Goal: Answer question/provide support

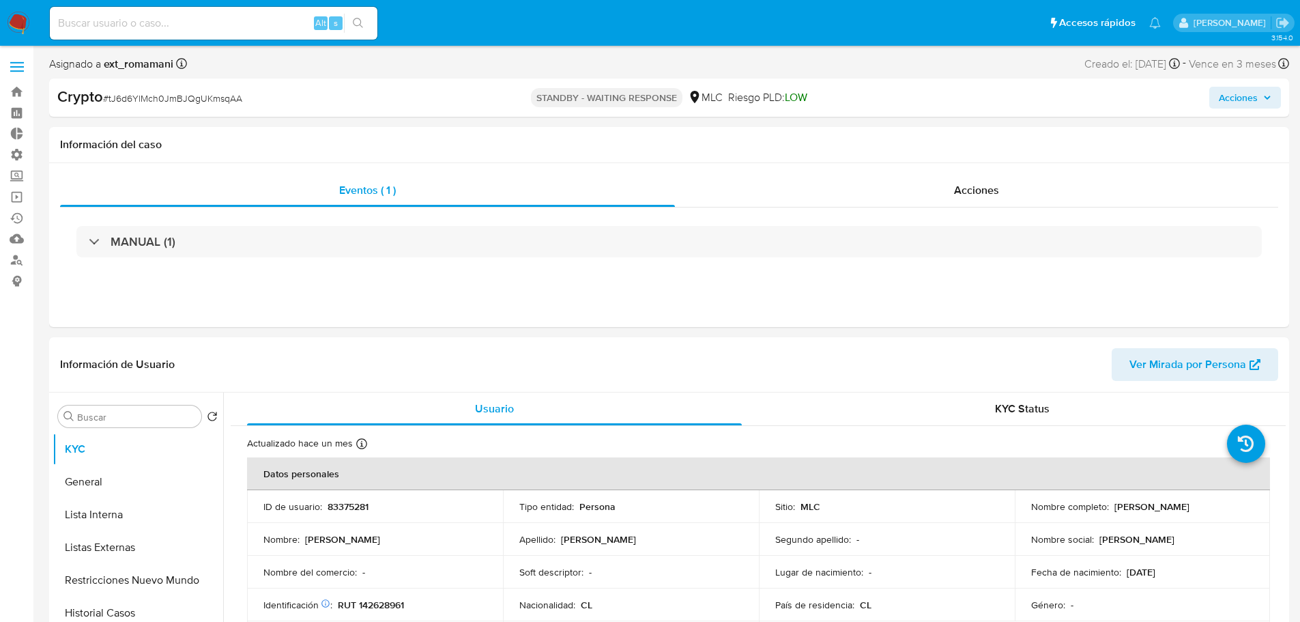
select select "10"
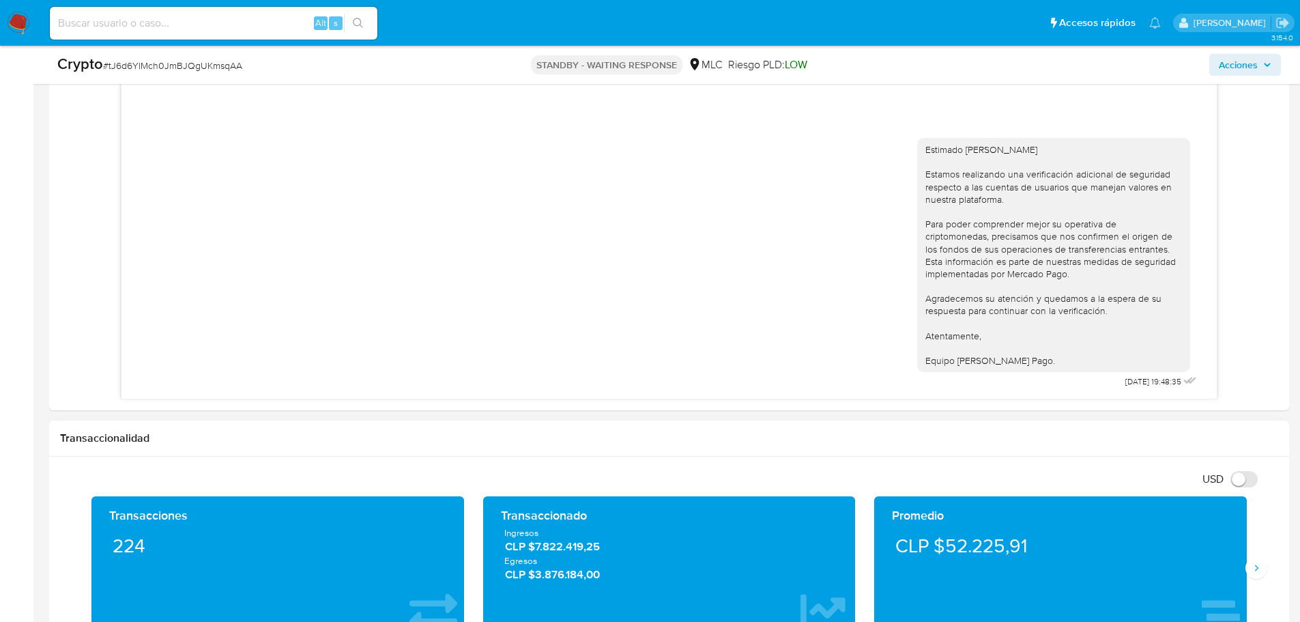
scroll to position [614, 0]
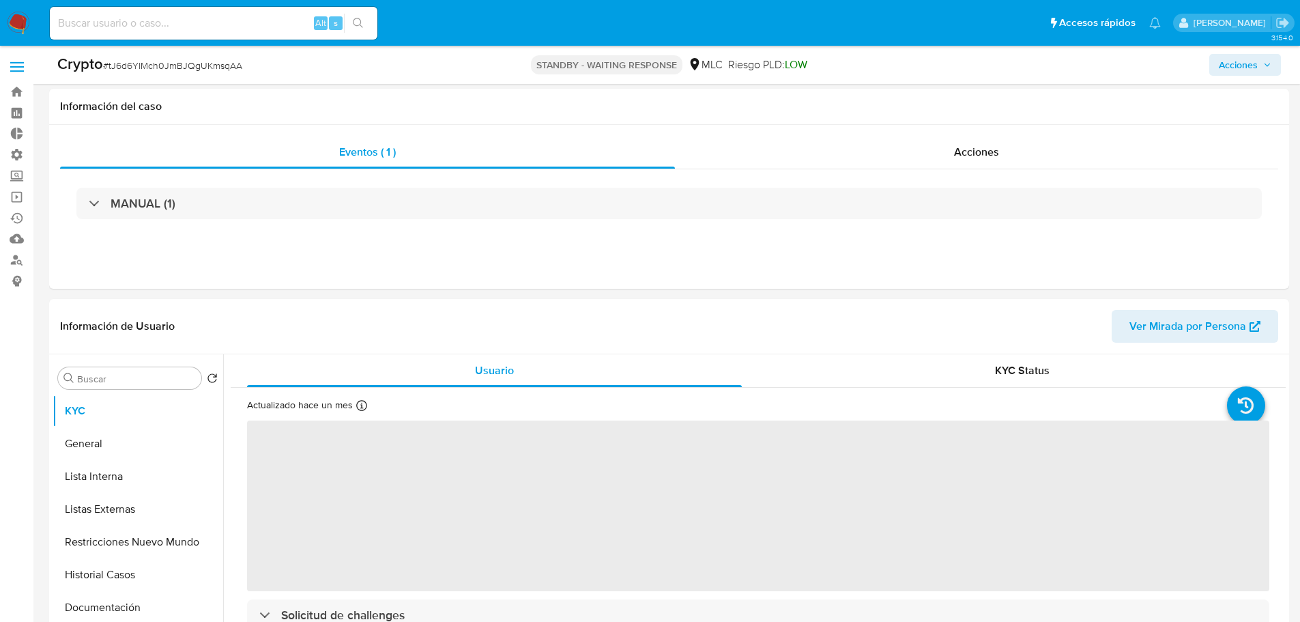
scroll to position [273, 0]
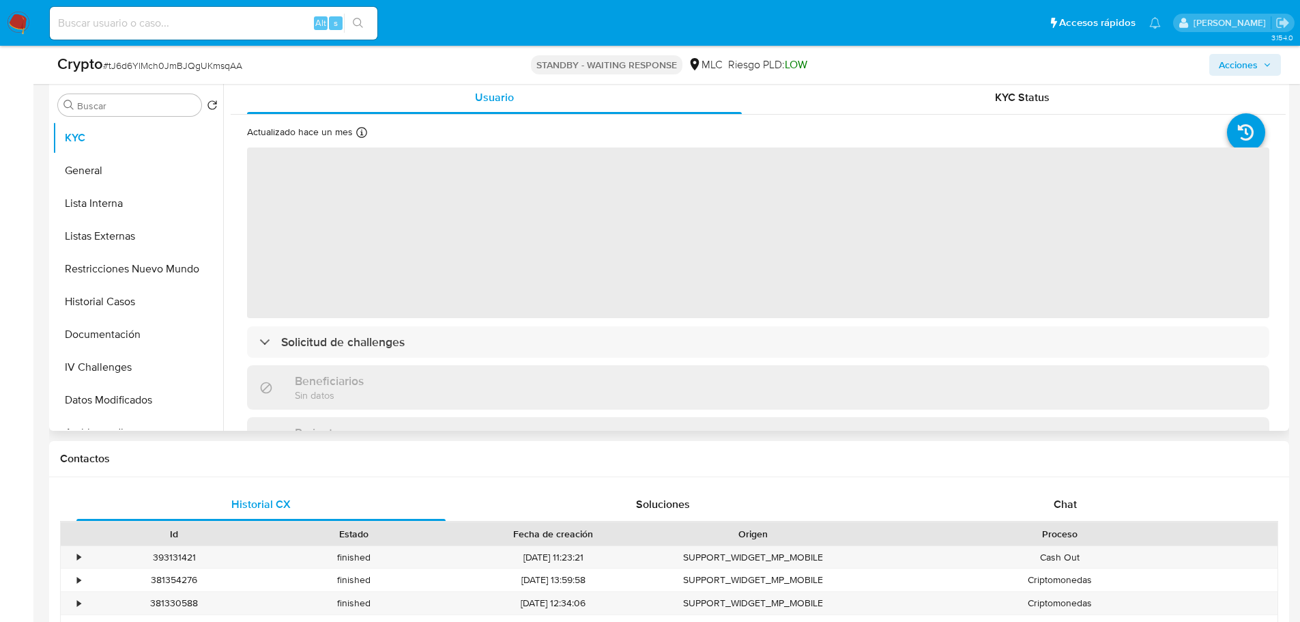
select select "10"
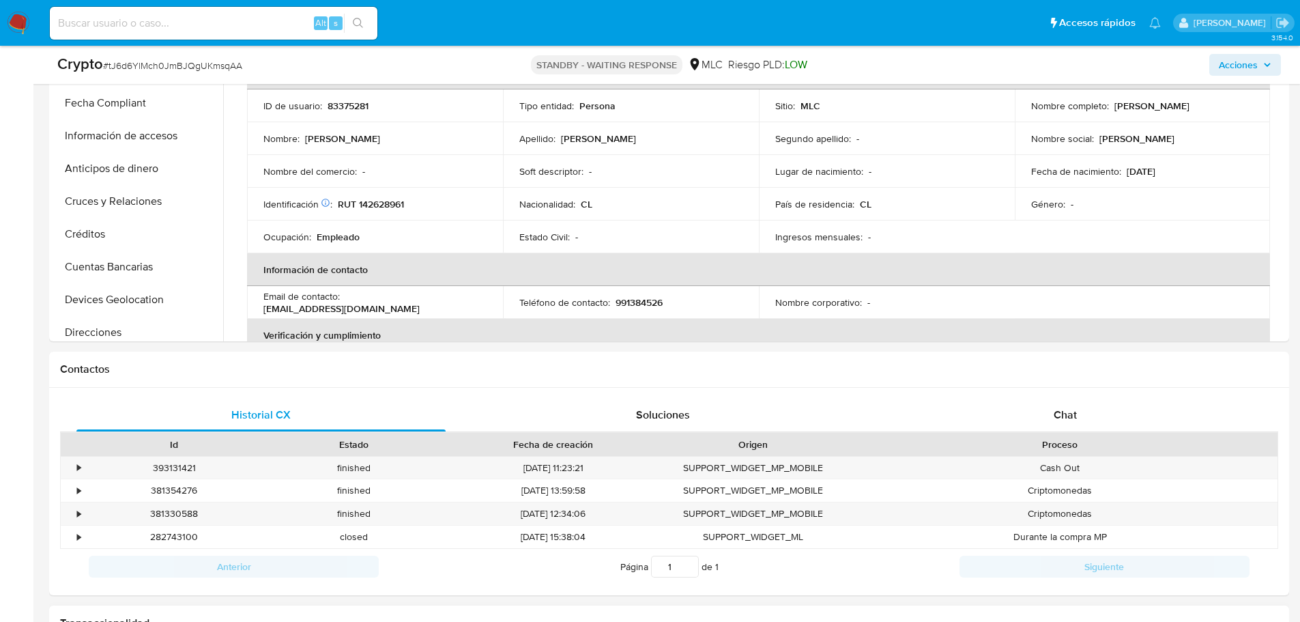
scroll to position [546, 0]
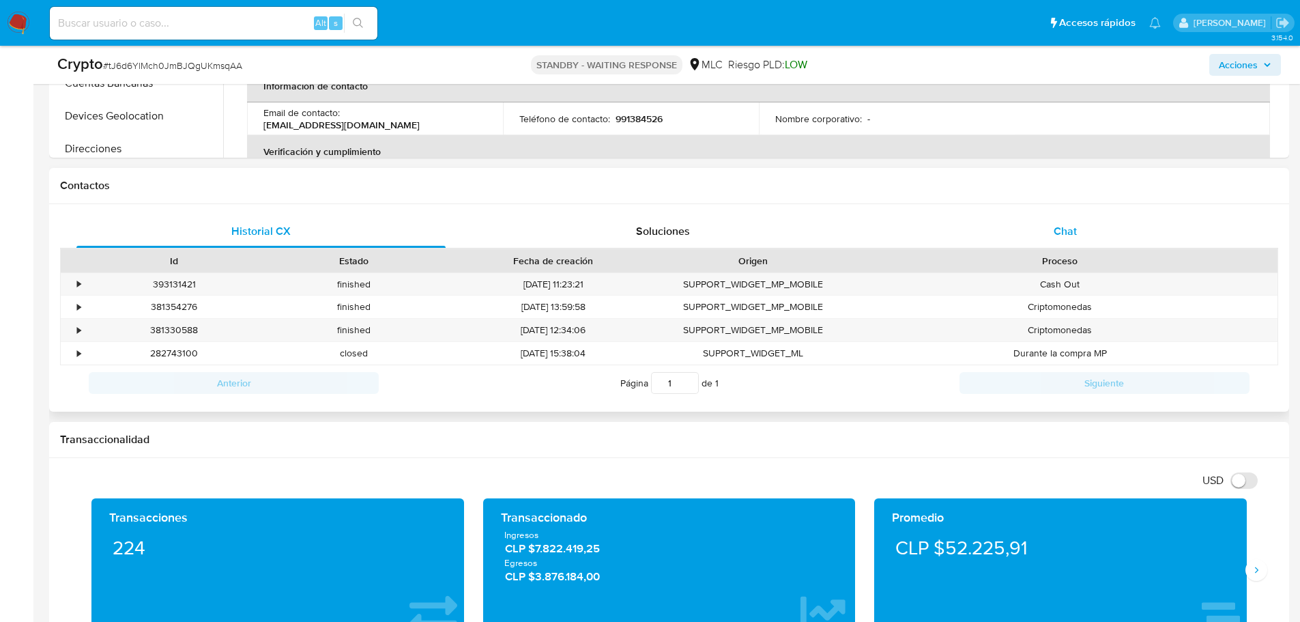
click at [1067, 229] on span "Chat" at bounding box center [1065, 231] width 23 height 16
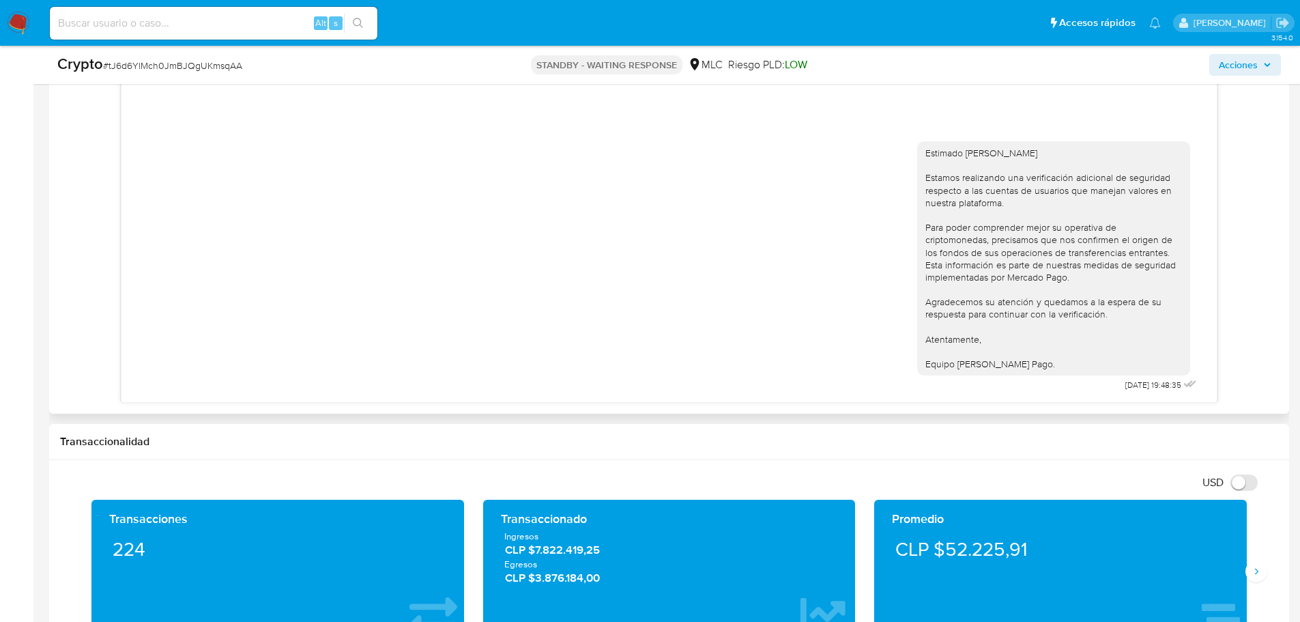
scroll to position [751, 0]
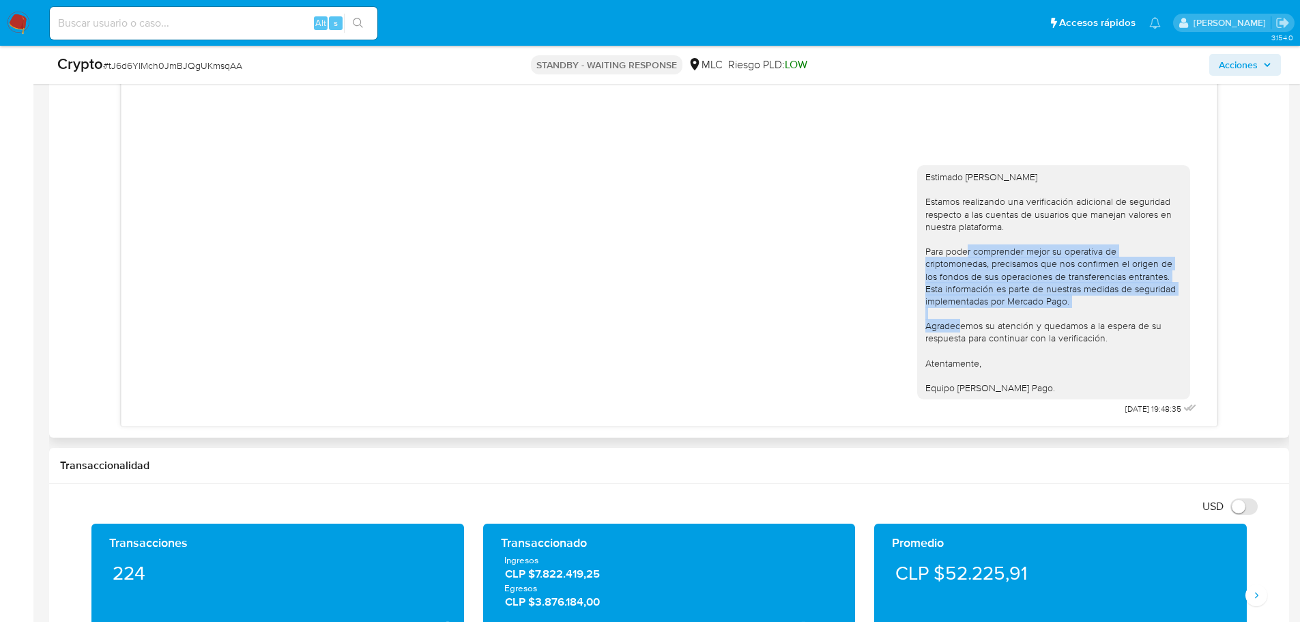
drag, startPoint x: 1085, startPoint y: 302, endPoint x: 924, endPoint y: 253, distance: 168.6
click at [924, 253] on div "Estimado [PERSON_NAME] Estamos realizando una verificación adicional de segurid…" at bounding box center [1053, 282] width 273 height 234
copy div "Para poder comprender mejor su operativa de criptomonedas, precisamos que nos c…"
click at [1051, 307] on div "Estimado [PERSON_NAME] Estamos realizando una verificación adicional de segurid…" at bounding box center [1054, 282] width 257 height 223
click at [984, 274] on div "Estimado [PERSON_NAME] Estamos realizando una verificación adicional de segurid…" at bounding box center [1054, 282] width 257 height 223
